Goal: Find specific page/section: Find specific page/section

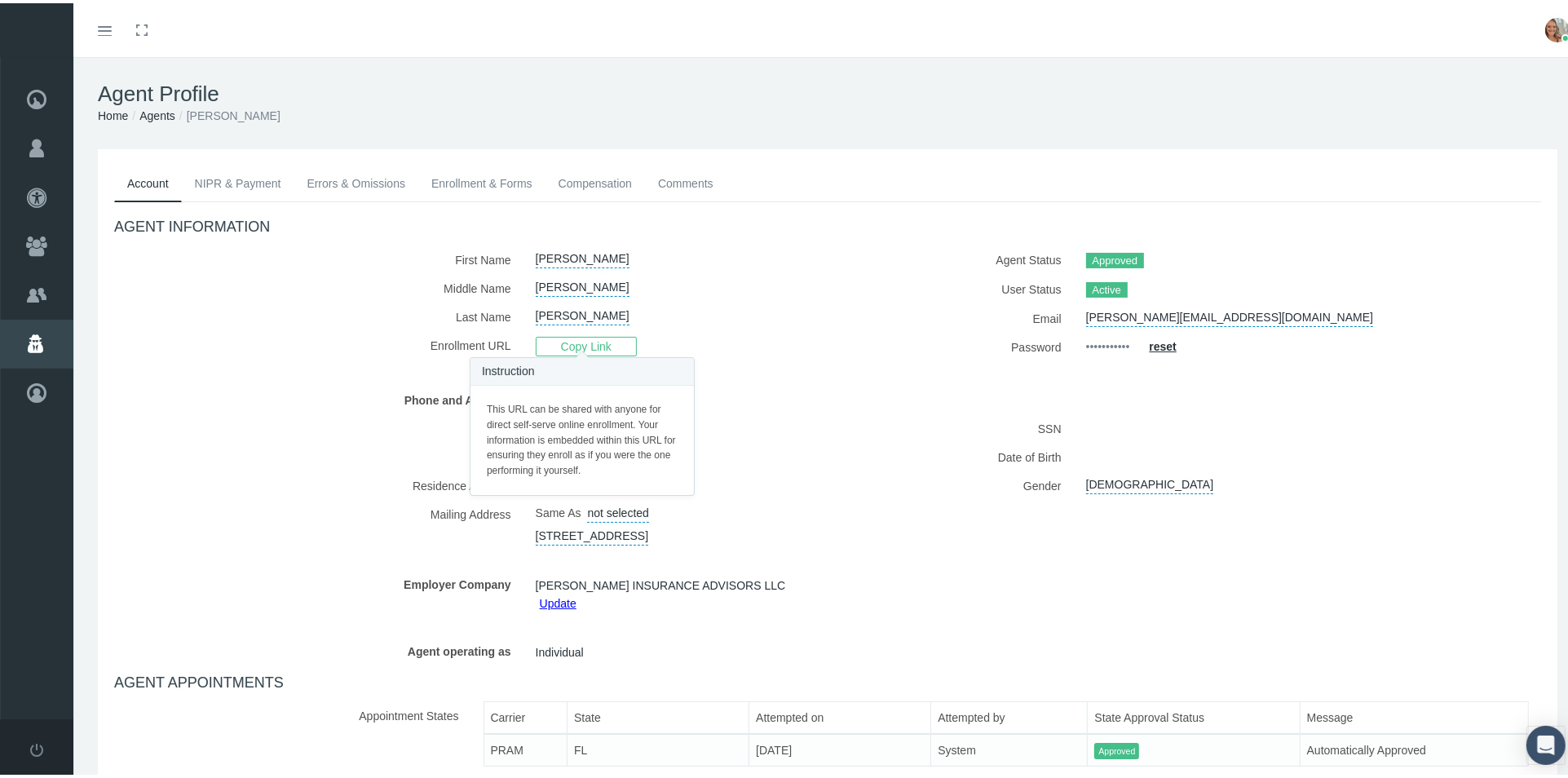
click at [585, 336] on span "Copy Link" at bounding box center [587, 343] width 101 height 20
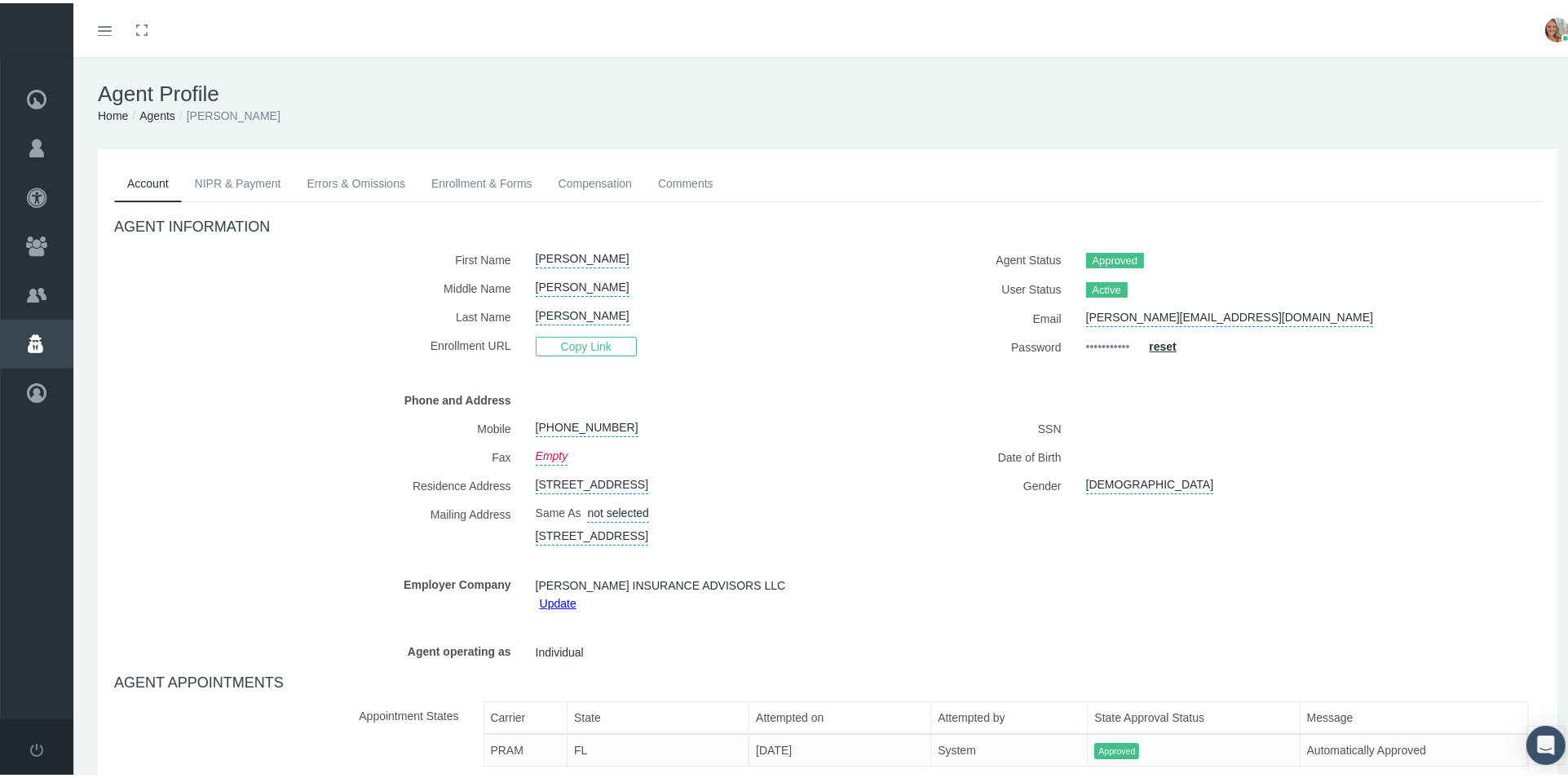
click at [25, 442] on div "Home Locator Pharmacy Cannabis Provider Groups FAQ" at bounding box center [37, 385] width 73 height 662
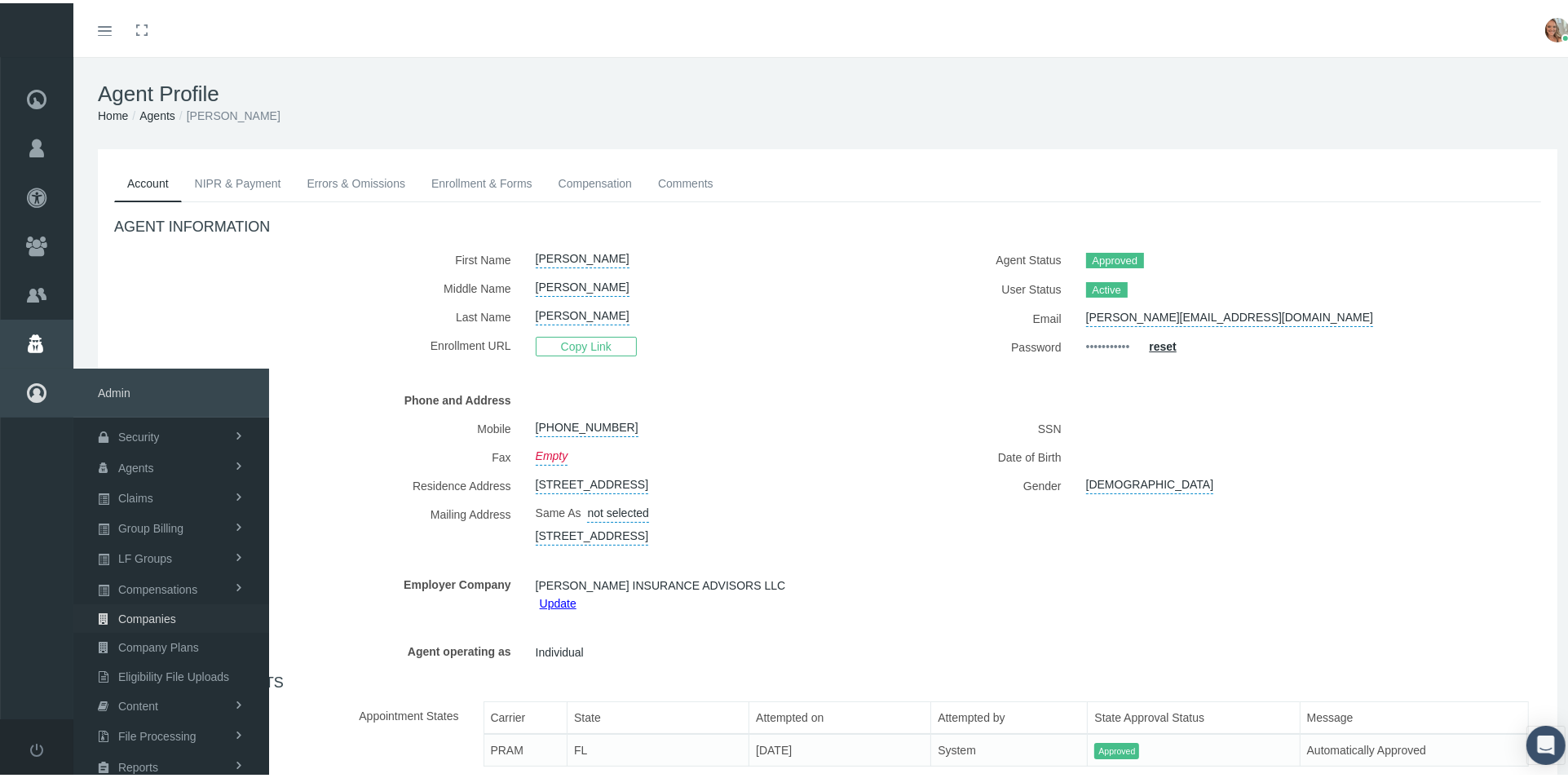
click at [145, 614] on span "Companies" at bounding box center [148, 615] width 58 height 27
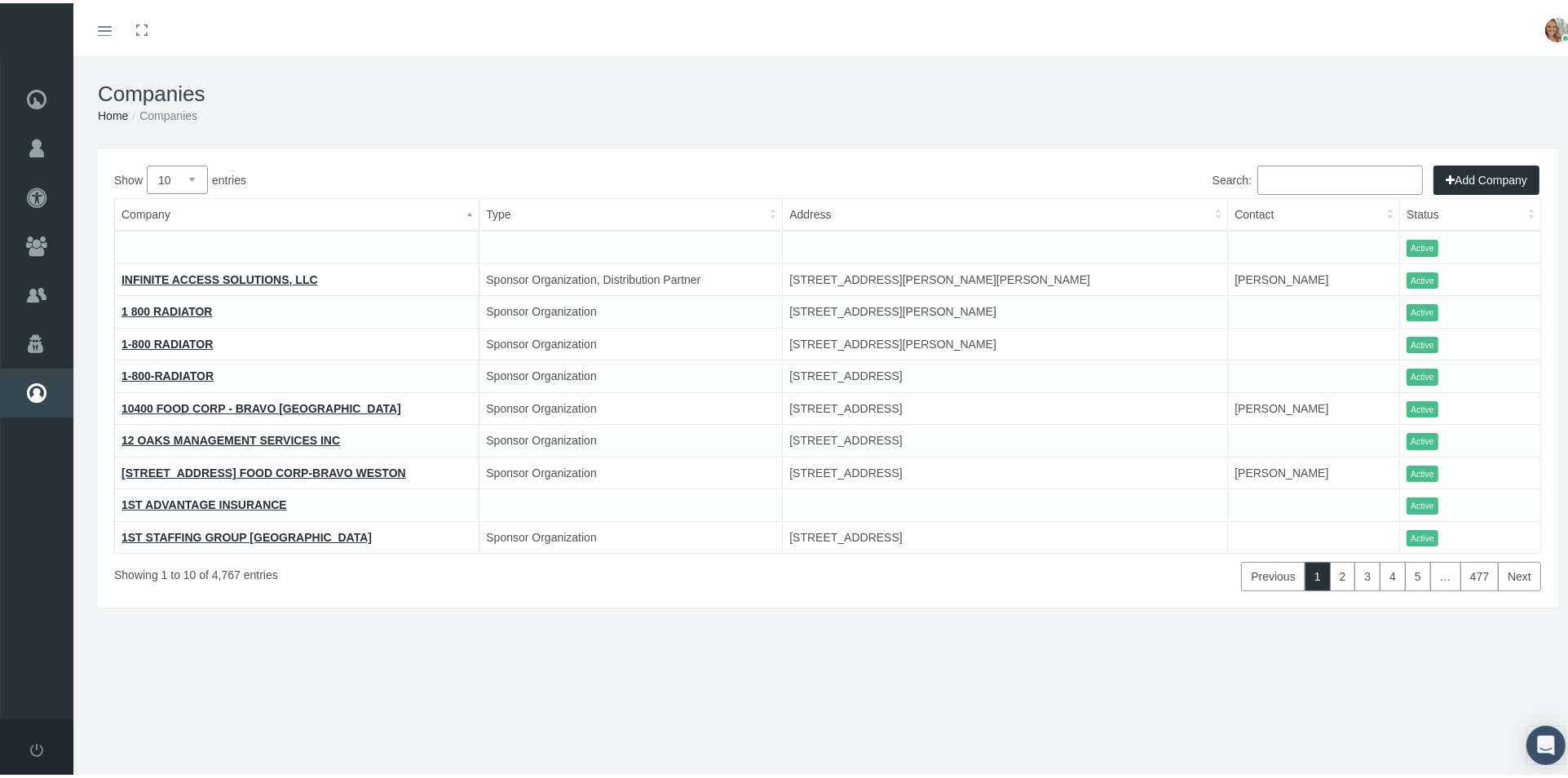
click at [1327, 175] on input "Search:" at bounding box center [1340, 177] width 166 height 29
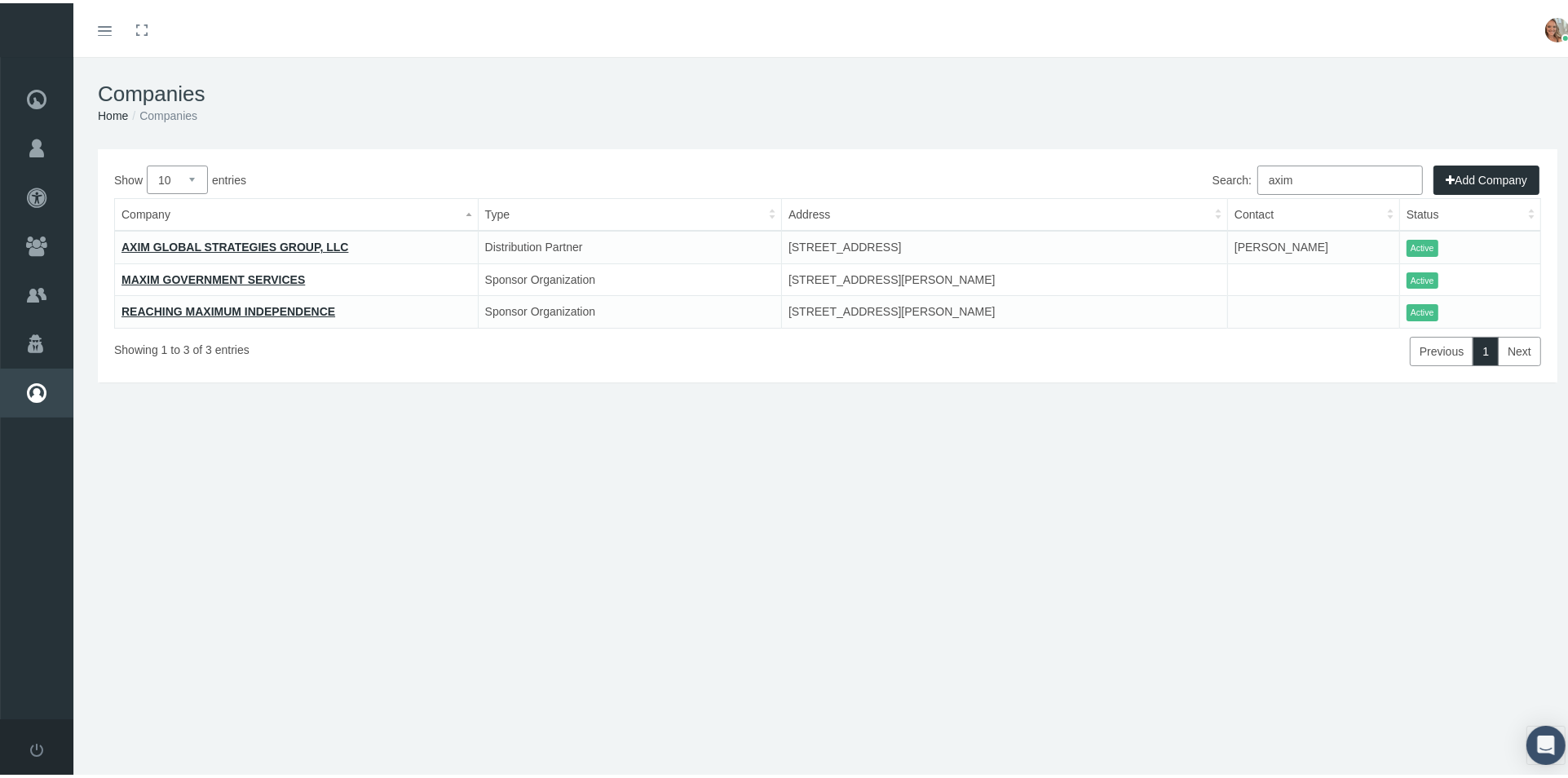
type input "axim"
click at [251, 239] on link "AXIM GLOBAL STRATEGIES GROUP, LLC" at bounding box center [234, 244] width 226 height 13
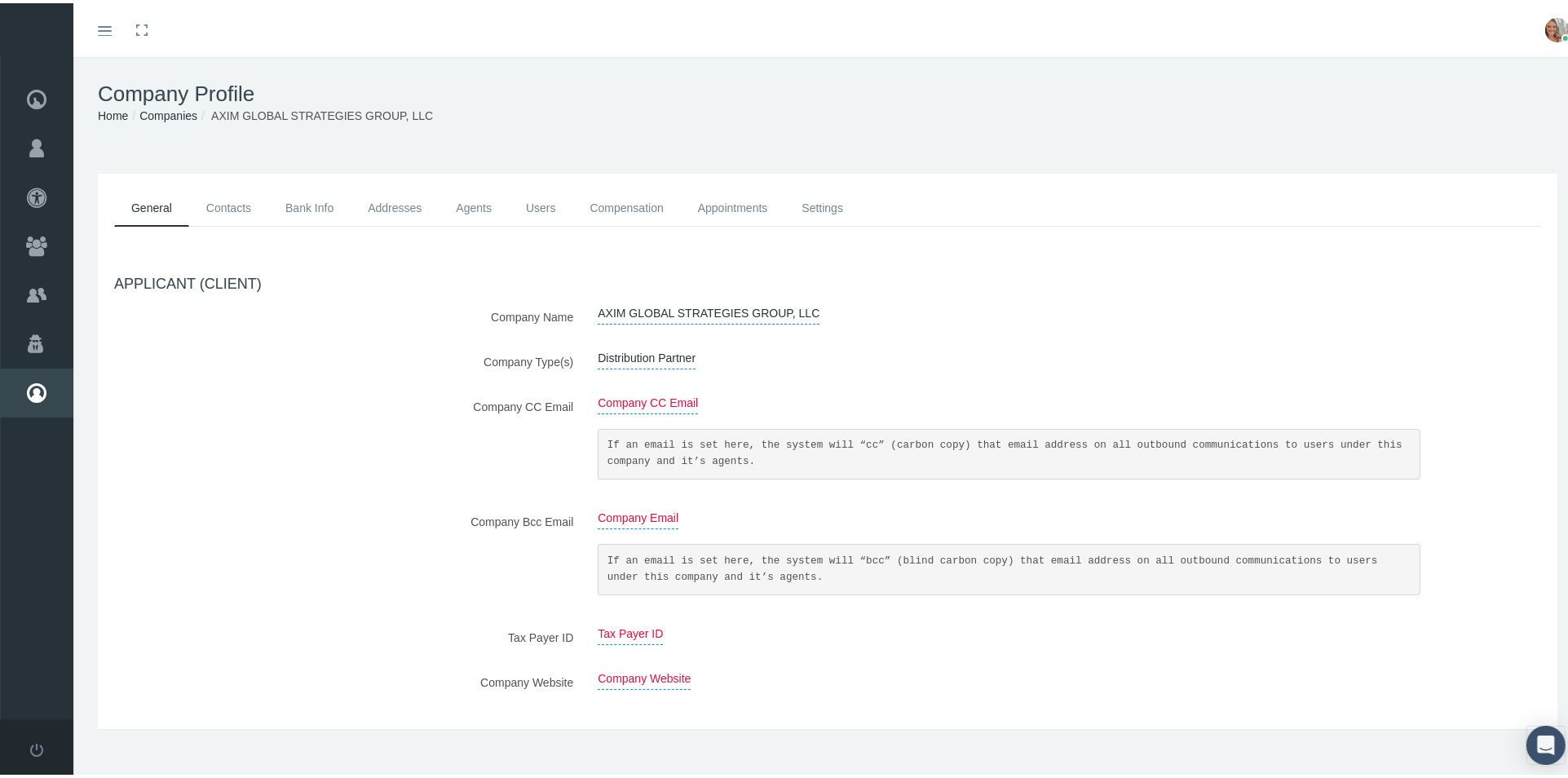
click at [250, 203] on link "Contacts" at bounding box center [228, 205] width 79 height 36
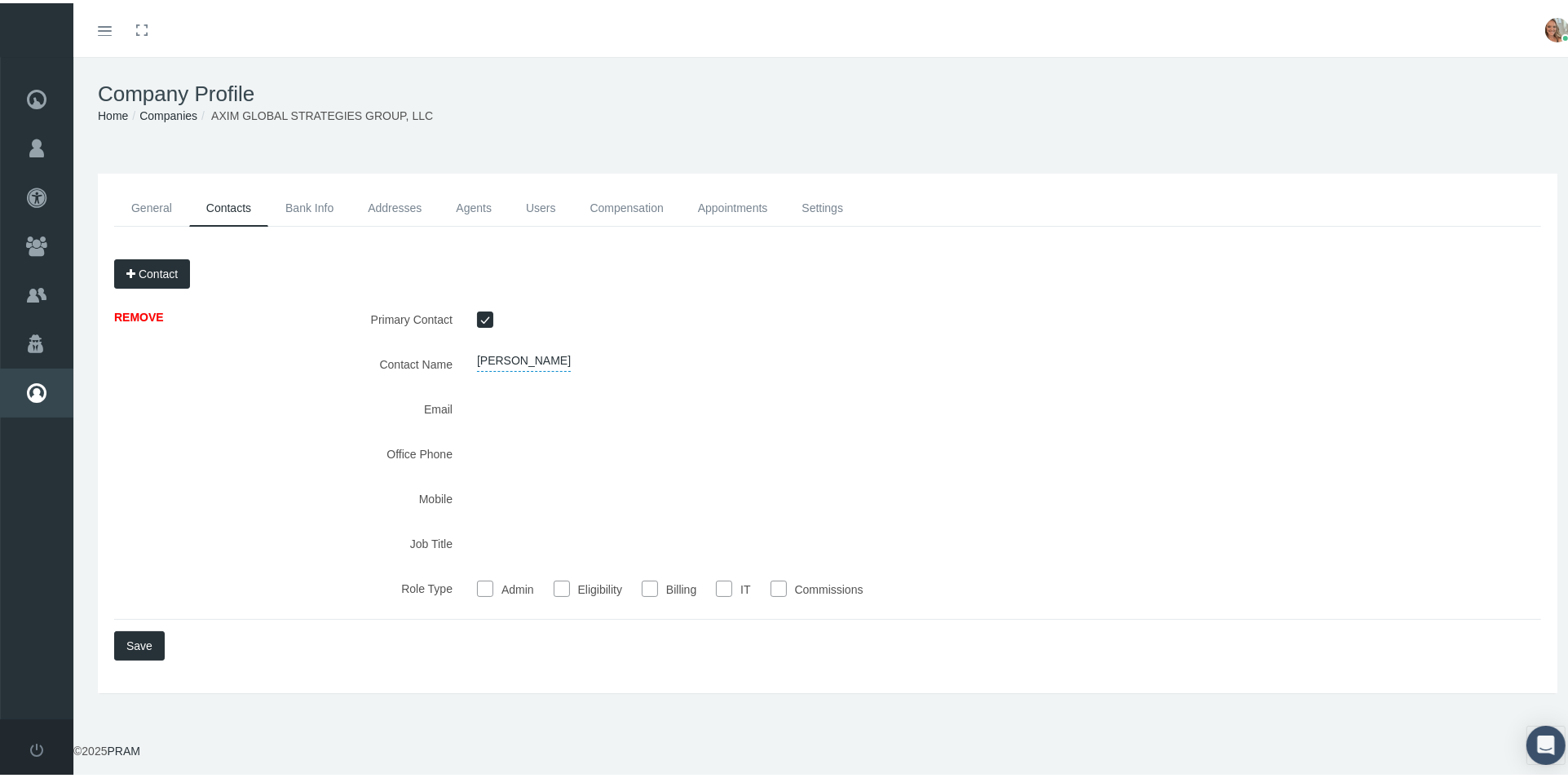
click at [393, 202] on link "Addresses" at bounding box center [395, 205] width 88 height 36
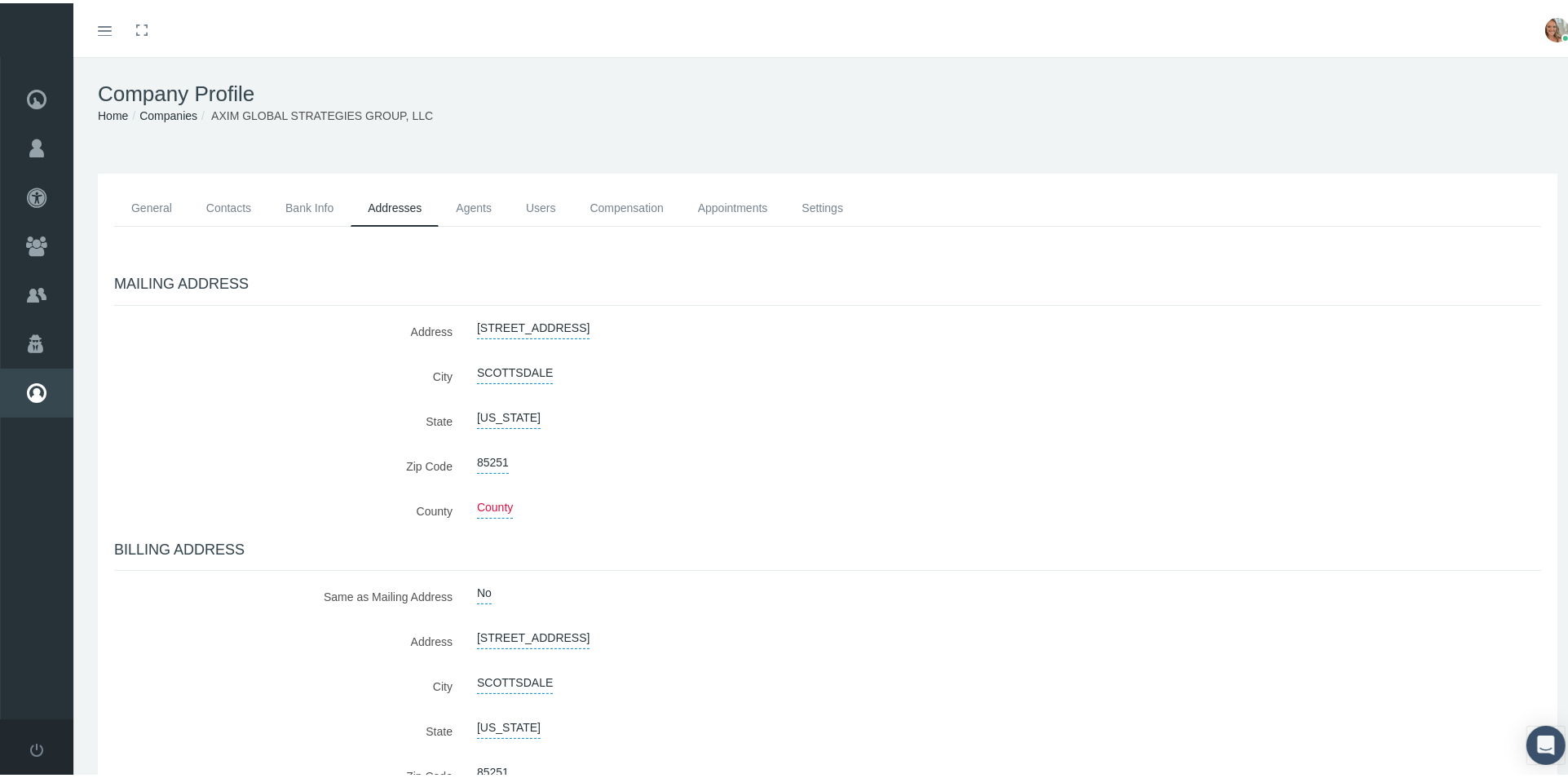
click at [1258, 217] on ul "General Contacts Bank Info Addresses Agents Users Compensation Settings" at bounding box center [828, 205] width 1427 height 36
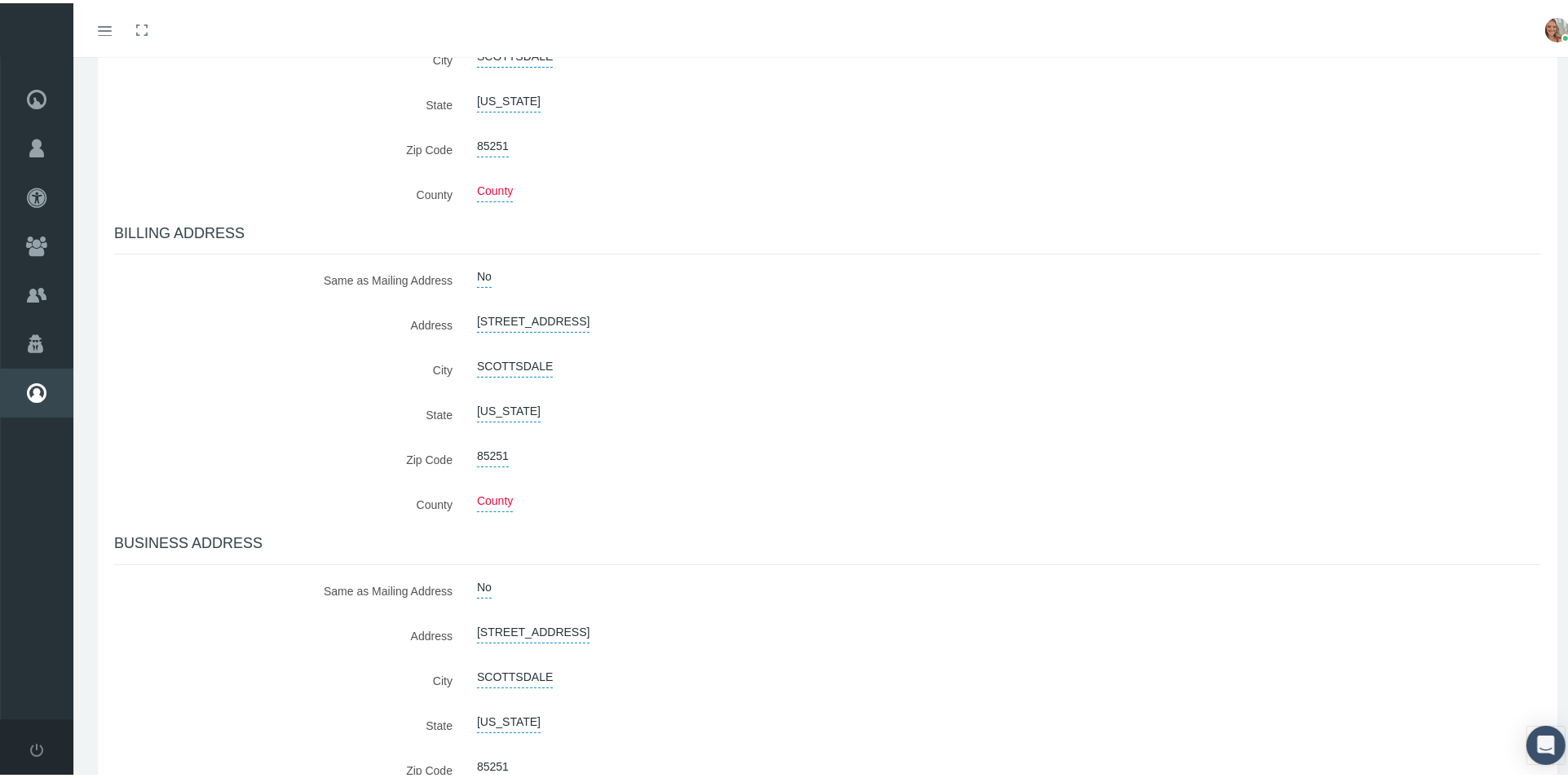
scroll to position [461, 0]
